Goal: Task Accomplishment & Management: Use online tool/utility

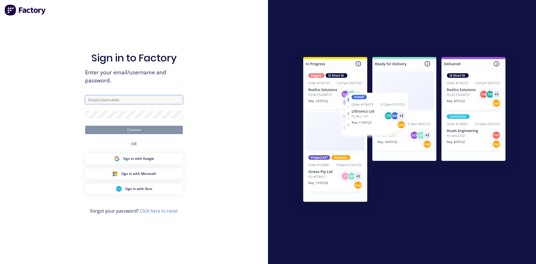
click at [120, 101] on input "text" at bounding box center [134, 100] width 98 height 8
type input "dave@mnrconstructions.com.au"
click at [139, 132] on button "Continue" at bounding box center [134, 130] width 98 height 8
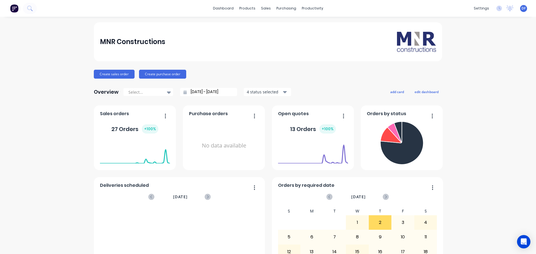
click at [32, 41] on div "MNR Constructions Create sales order Create purchase order Overview Select... 0…" at bounding box center [268, 168] width 536 height 292
click at [277, 28] on div "Sales Orders" at bounding box center [284, 26] width 23 height 5
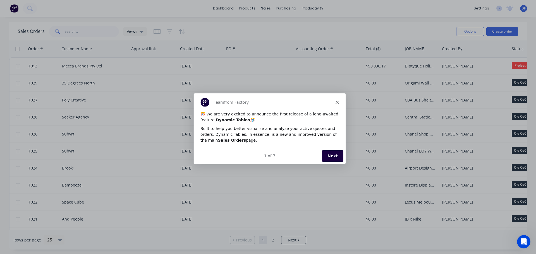
click at [333, 158] on button "Next" at bounding box center [333, 155] width 22 height 11
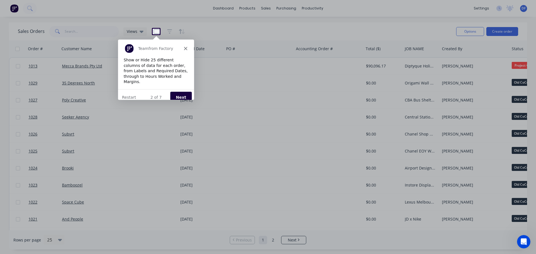
click at [181, 92] on button "Next" at bounding box center [181, 96] width 22 height 11
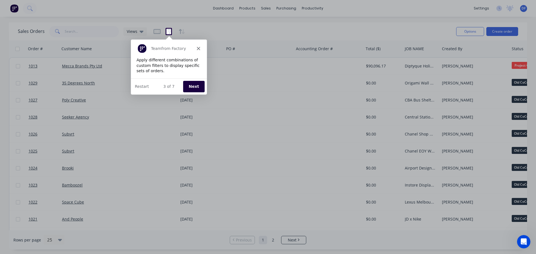
click at [195, 84] on button "Next" at bounding box center [194, 85] width 22 height 11
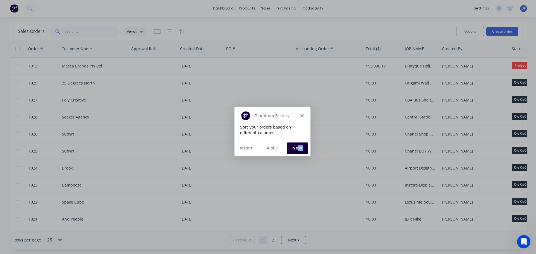
click at [299, 153] on div "4 of 7 Next Restart" at bounding box center [272, 148] width 76 height 16
click at [300, 149] on button "Next" at bounding box center [298, 147] width 22 height 11
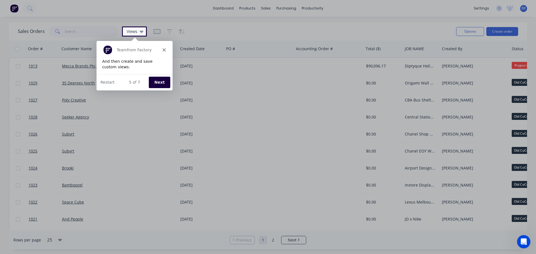
click at [161, 81] on button "Next" at bounding box center [159, 81] width 22 height 11
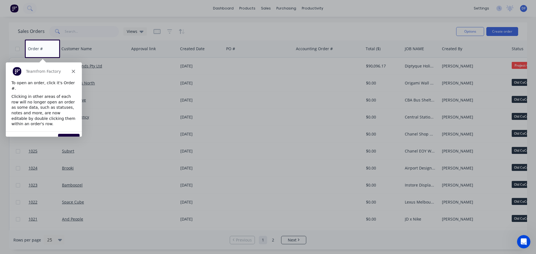
click at [67, 134] on button "Next" at bounding box center [69, 139] width 22 height 11
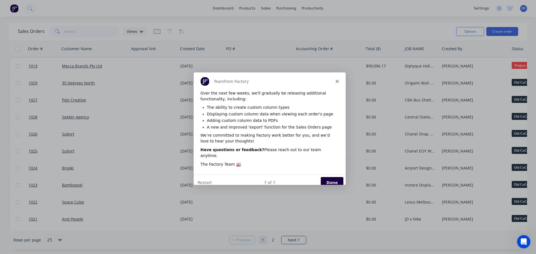
click at [342, 178] on button "Done" at bounding box center [332, 182] width 23 height 11
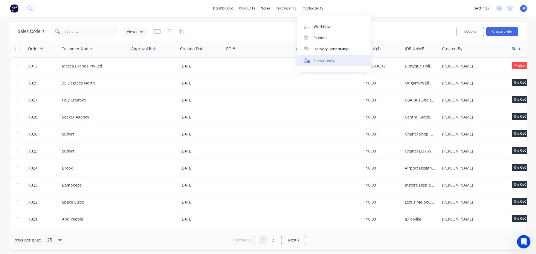
click at [317, 61] on div "Timesheets" at bounding box center [324, 60] width 21 height 5
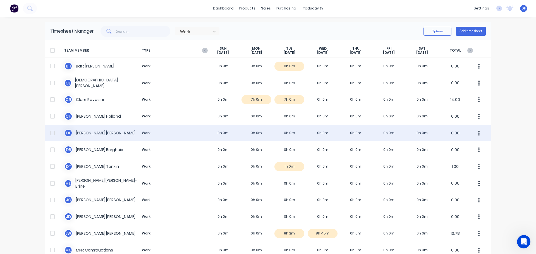
click at [251, 132] on div "D F Dave Fong Work 0h 0m 0h 0m 0h 0m 0h 0m 0h 0m 0h 0m 0h 0m 0.00" at bounding box center [268, 133] width 447 height 17
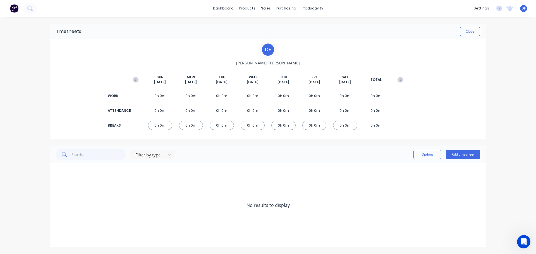
click at [220, 97] on div "0h 0m" at bounding box center [222, 95] width 24 height 9
click at [219, 125] on div "0h 0m" at bounding box center [222, 125] width 24 height 9
click at [218, 127] on div "0h 0m" at bounding box center [222, 125] width 24 height 9
click at [80, 154] on input "text" at bounding box center [99, 154] width 54 height 11
click at [461, 154] on button "Add timesheet" at bounding box center [463, 154] width 34 height 9
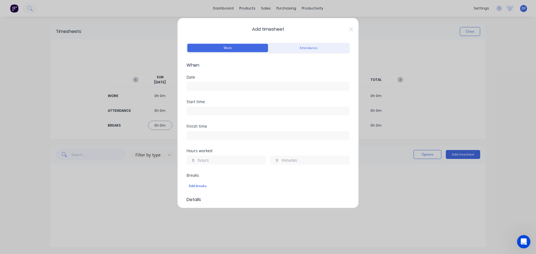
click at [202, 84] on input at bounding box center [268, 86] width 163 height 8
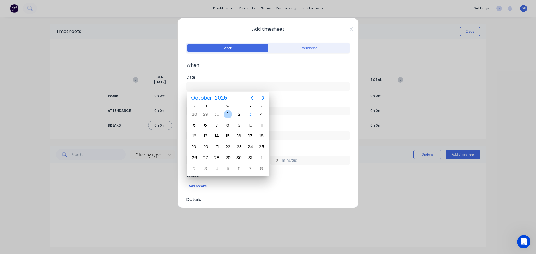
click at [228, 113] on div "1" at bounding box center [228, 114] width 8 height 8
type input "01/10/2025"
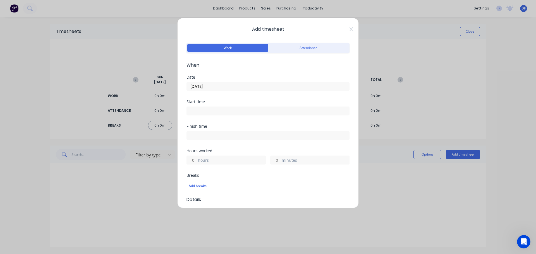
click at [198, 107] on input at bounding box center [268, 111] width 163 height 8
type input "07:22 AM"
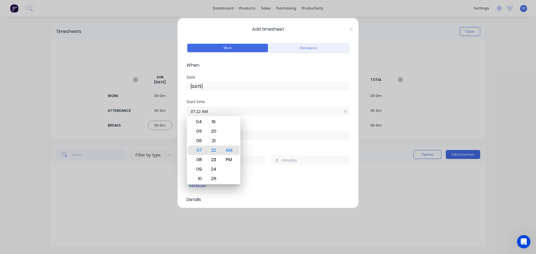
click at [260, 96] on div "Date 01/10/2025" at bounding box center [268, 87] width 163 height 25
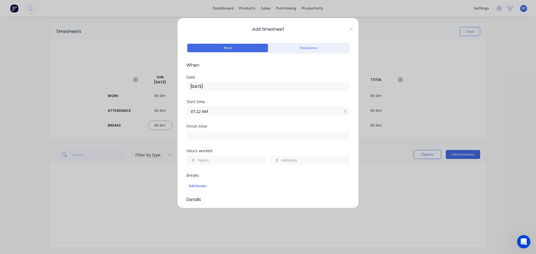
click at [218, 161] on label "hours" at bounding box center [232, 161] width 68 height 7
click at [197, 161] on input "hours" at bounding box center [192, 160] width 10 height 8
type input "8"
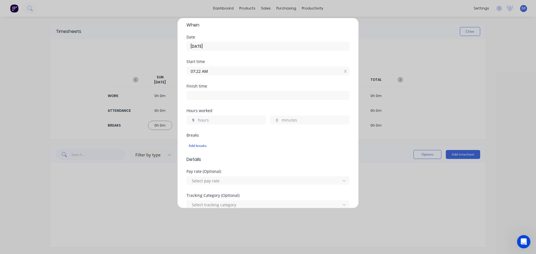
scroll to position [84, 0]
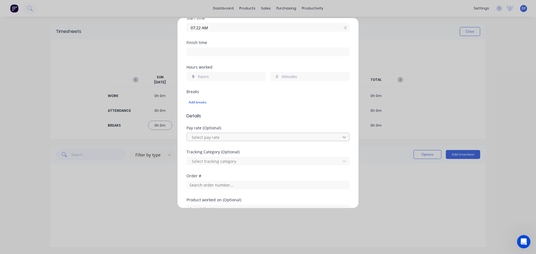
type input "9"
type input "04:22 PM"
type input "0"
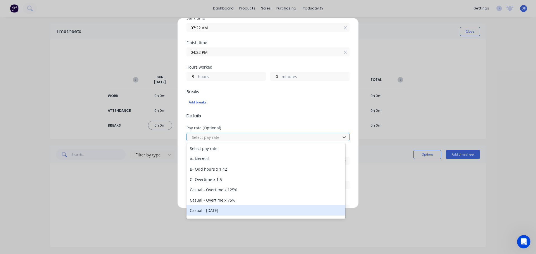
scroll to position [0, 0]
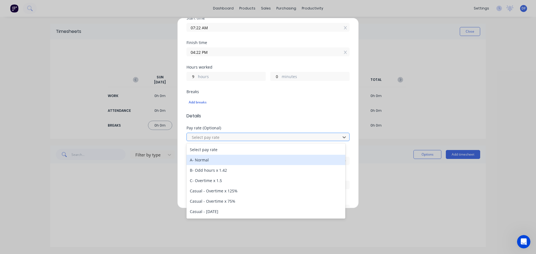
click at [195, 161] on div "A- Normal" at bounding box center [266, 160] width 159 height 10
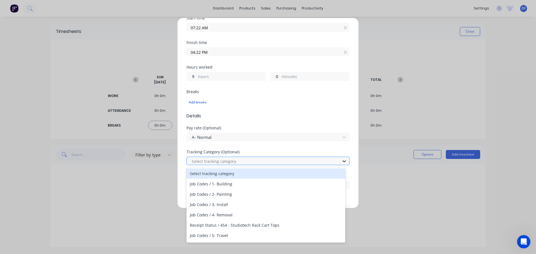
click at [342, 161] on icon at bounding box center [345, 162] width 6 height 6
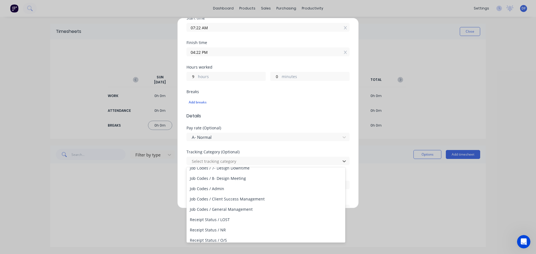
scroll to position [123, 0]
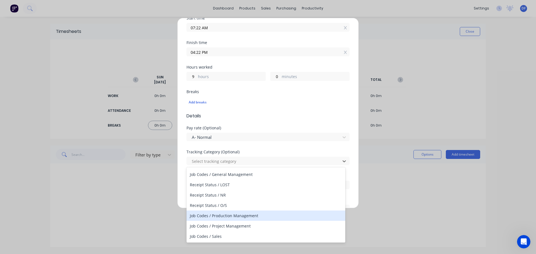
click at [240, 220] on div "Job Codes / Production Management" at bounding box center [266, 216] width 159 height 10
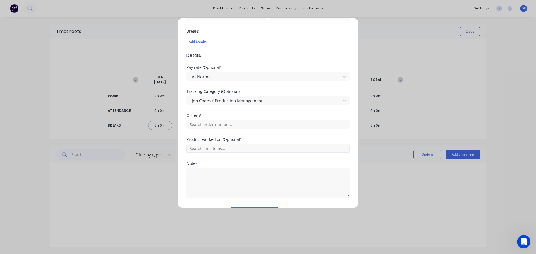
scroll to position [132, 0]
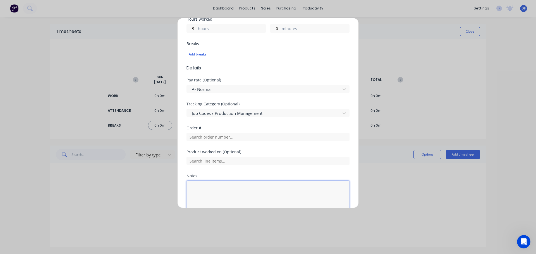
click at [213, 196] on textarea at bounding box center [268, 196] width 163 height 30
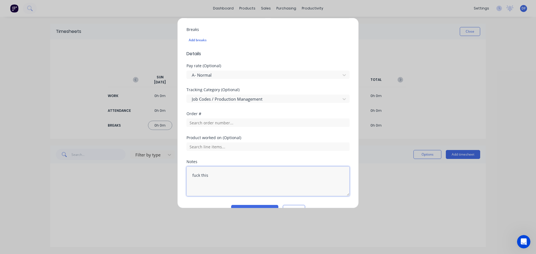
scroll to position [160, 0]
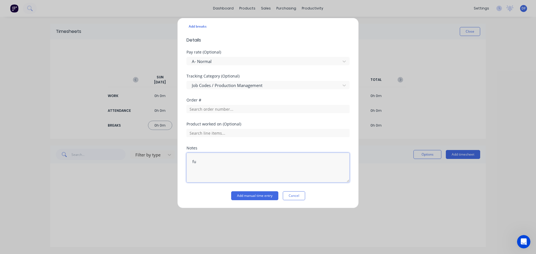
type textarea "f"
click at [289, 198] on button "Cancel" at bounding box center [294, 196] width 22 height 9
